Goal: Information Seeking & Learning: Learn about a topic

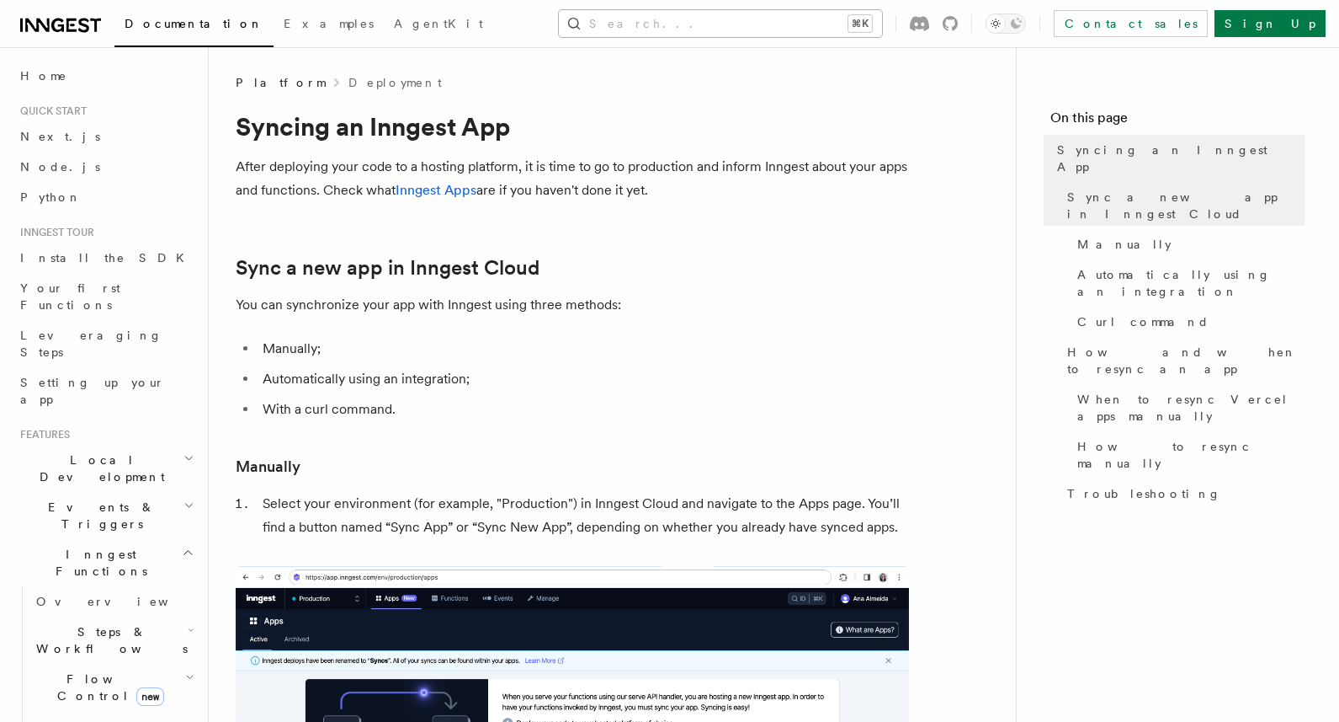
click at [780, 27] on button "Search... ⌘K" at bounding box center [720, 23] width 323 height 27
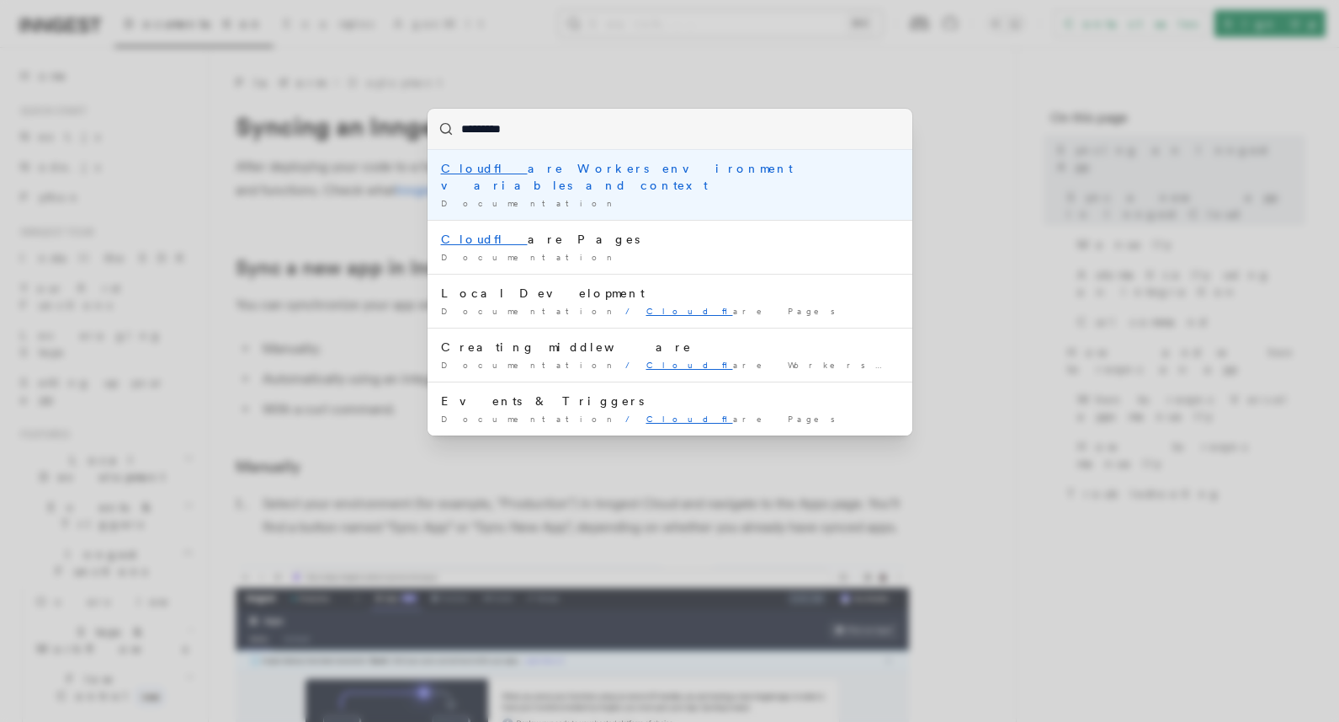
type input "**********"
click at [579, 197] on div "Documentation /" at bounding box center [670, 203] width 458 height 13
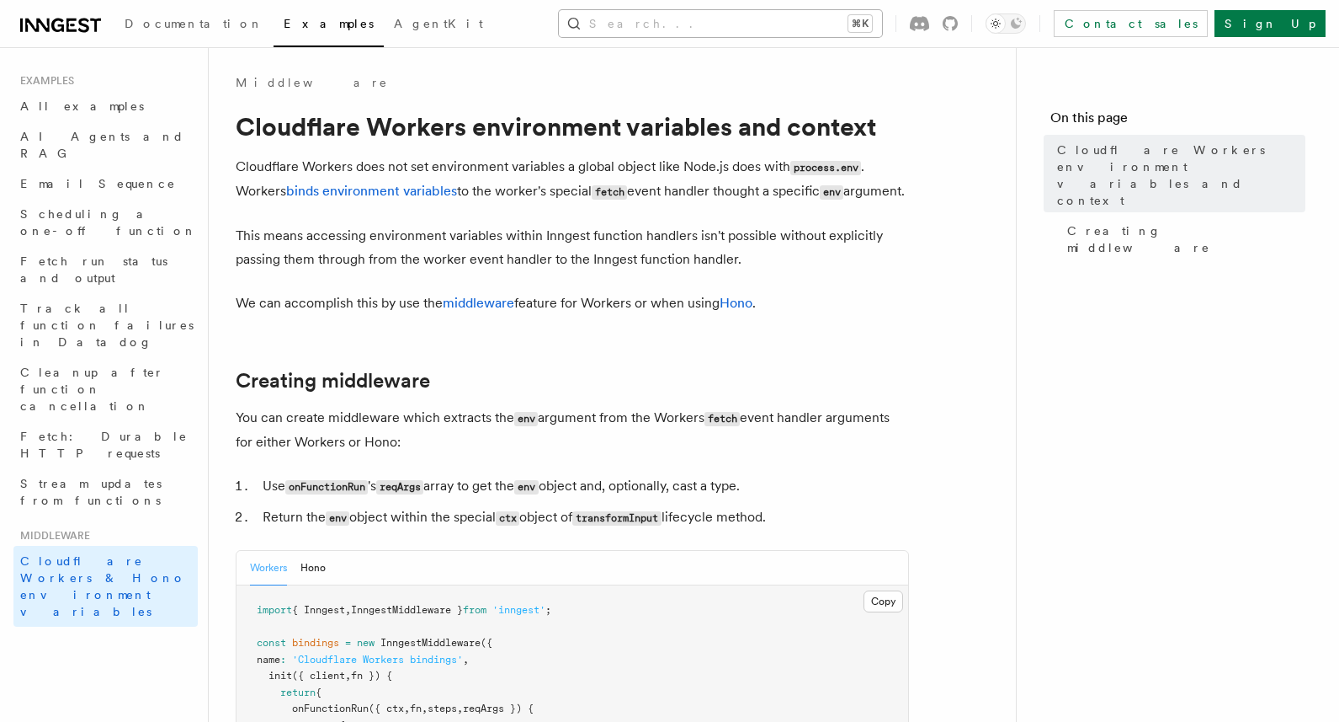
click at [733, 24] on button "Search... ⌘K" at bounding box center [720, 23] width 323 height 27
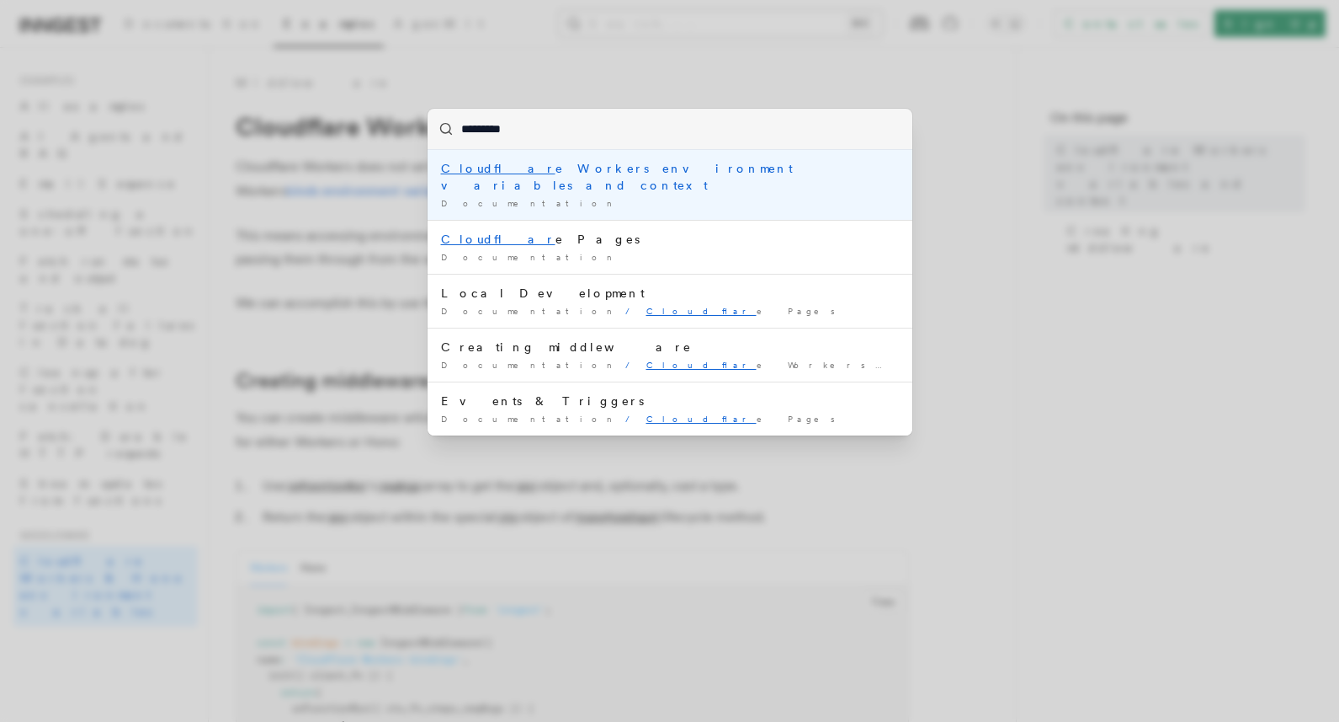
type input "**********"
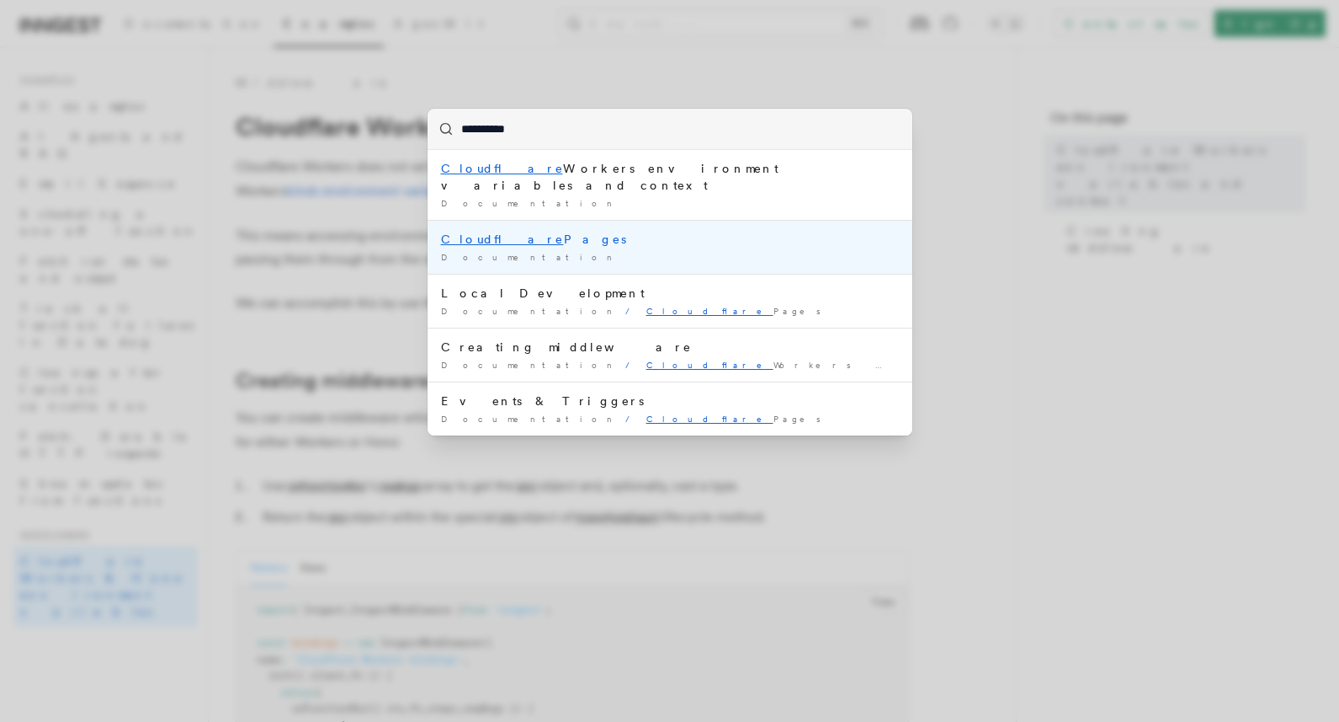
click at [556, 251] on div "Documentation /" at bounding box center [670, 257] width 458 height 13
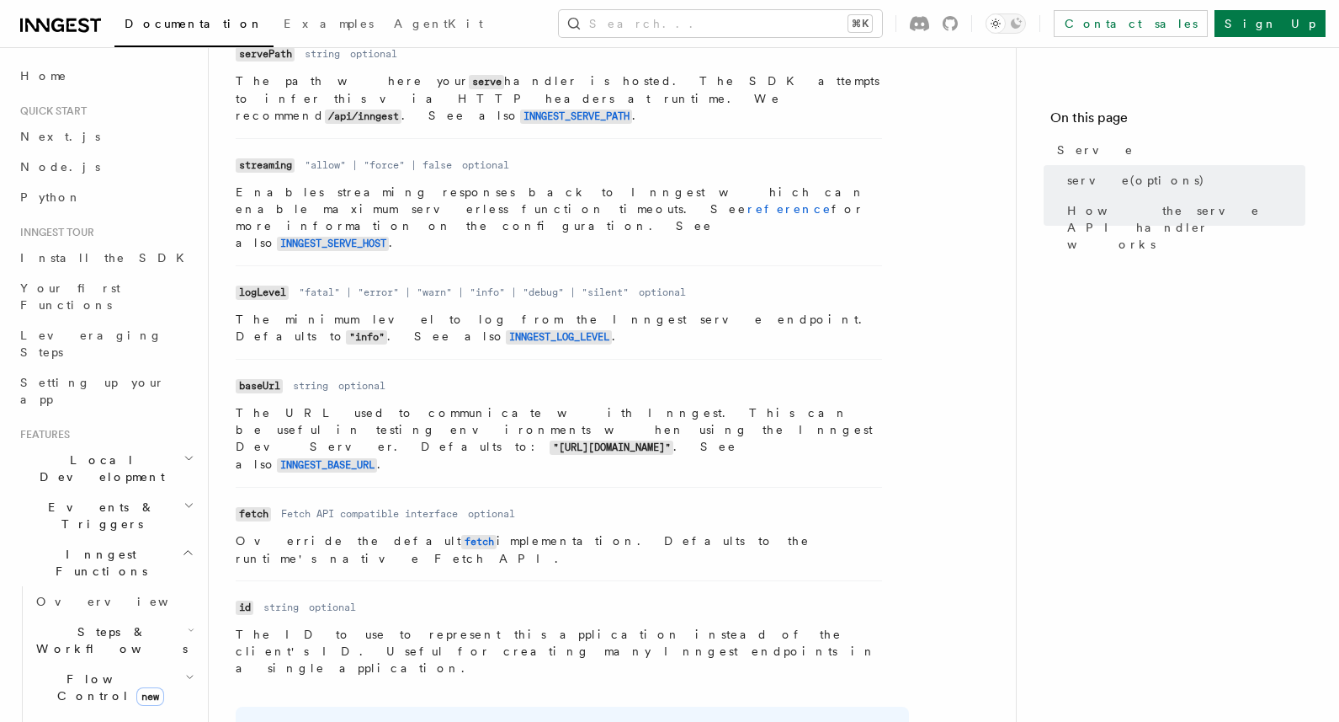
scroll to position [1164, 0]
drag, startPoint x: 311, startPoint y: 275, endPoint x: 463, endPoint y: 273, distance: 152.4
click at [550, 442] on code ""[URL][DOMAIN_NAME]"" at bounding box center [612, 449] width 124 height 14
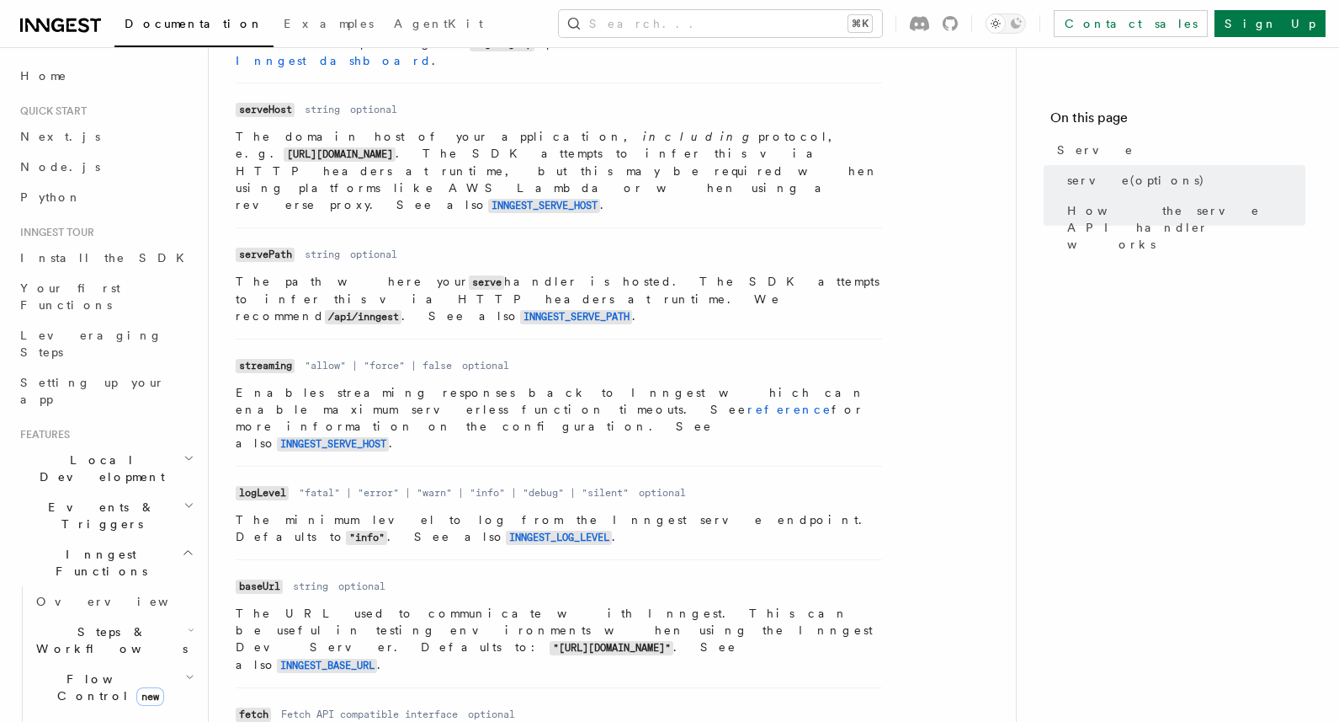
scroll to position [869, 0]
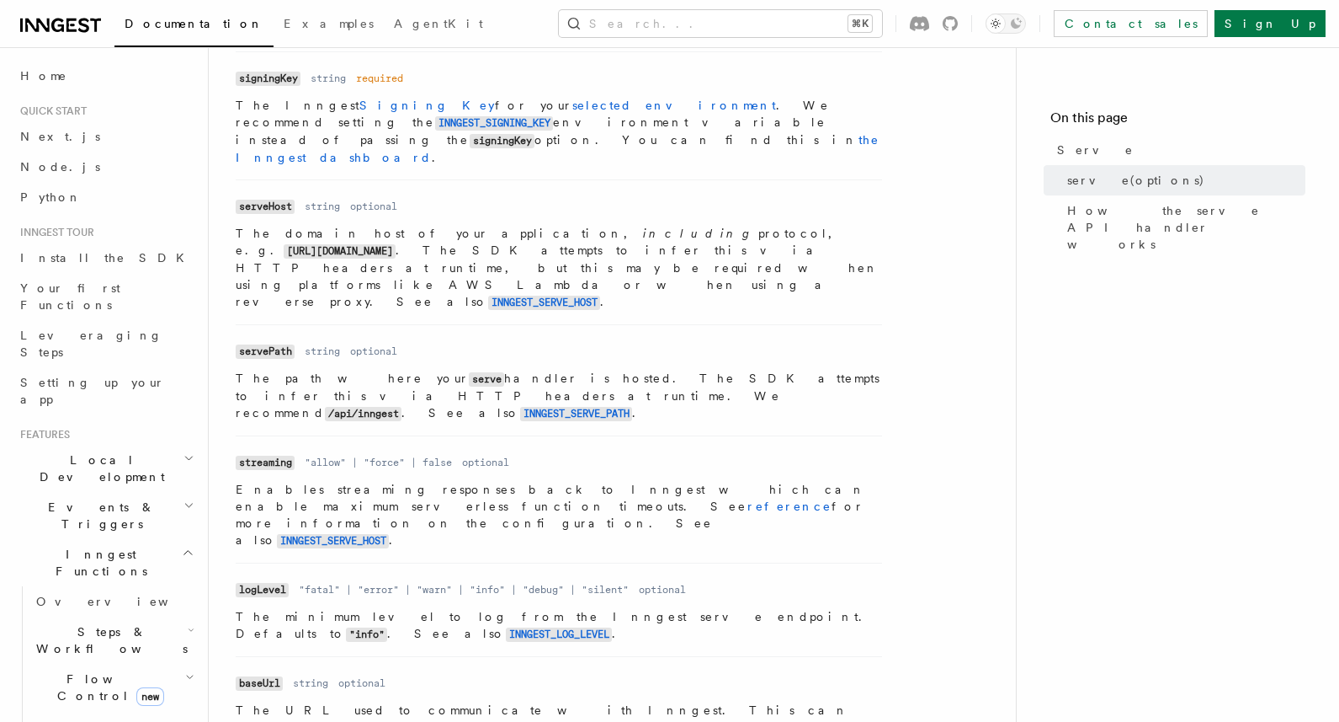
copy code "https://api.inngest.com/"
